Goal: Use online tool/utility: Use online tool/utility

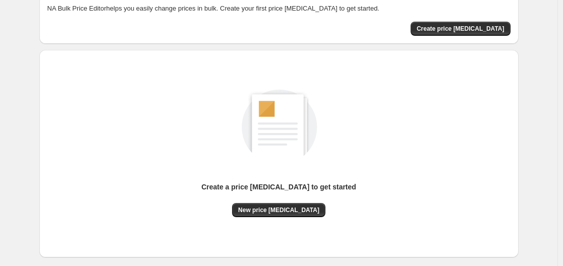
scroll to position [101, 0]
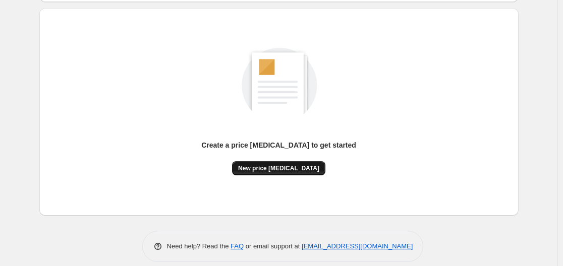
click at [286, 167] on span "New price [MEDICAL_DATA]" at bounding box center [278, 168] width 81 height 8
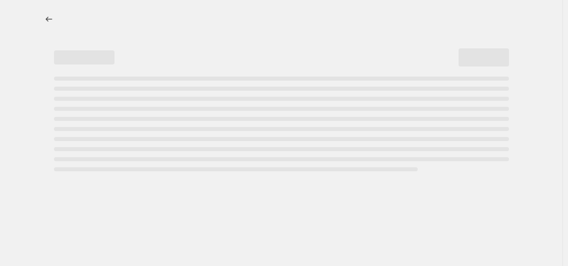
select select "percentage"
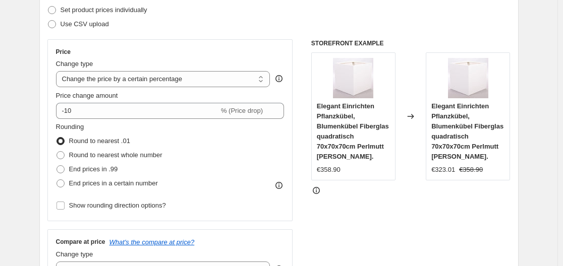
scroll to position [151, 0]
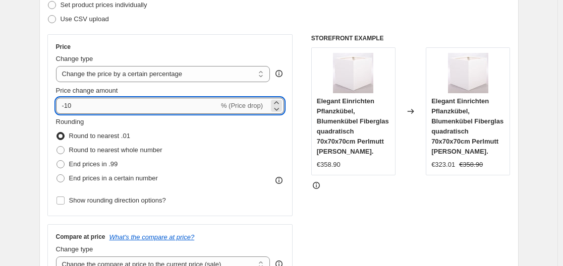
click at [185, 104] on input "-10" at bounding box center [137, 106] width 163 height 16
type input "-1"
type input "-35"
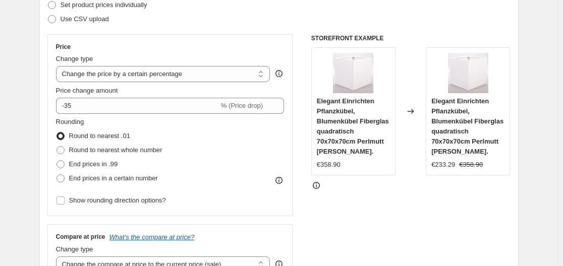
click at [308, 12] on div "Use CSV upload" at bounding box center [278, 19] width 463 height 14
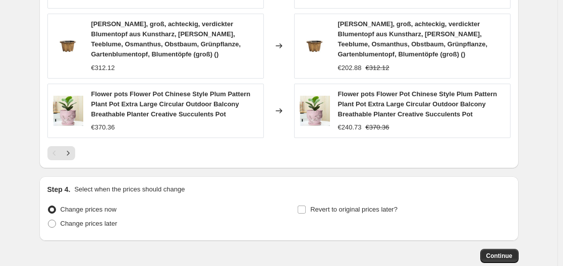
scroll to position [799, 0]
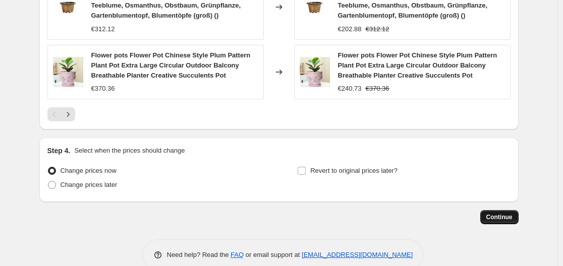
click at [493, 213] on span "Continue" at bounding box center [499, 217] width 26 height 8
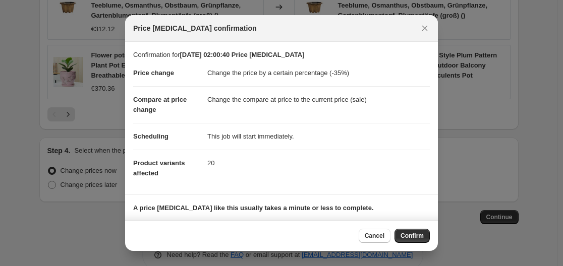
scroll to position [65, 0]
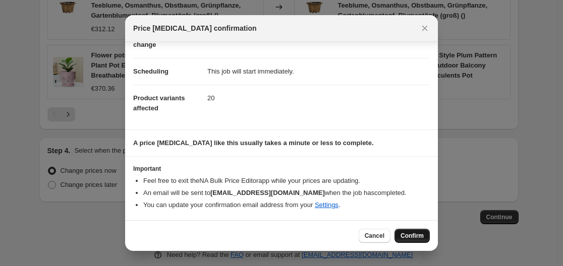
click at [412, 237] on span "Confirm" at bounding box center [412, 236] width 23 height 8
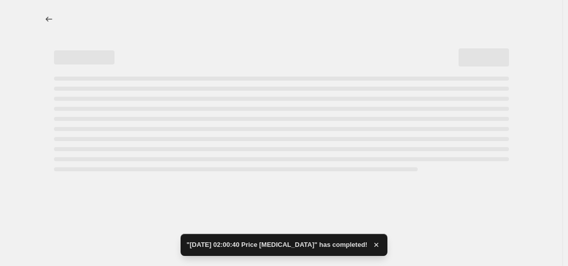
select select "percentage"
